Goal: Information Seeking & Learning: Learn about a topic

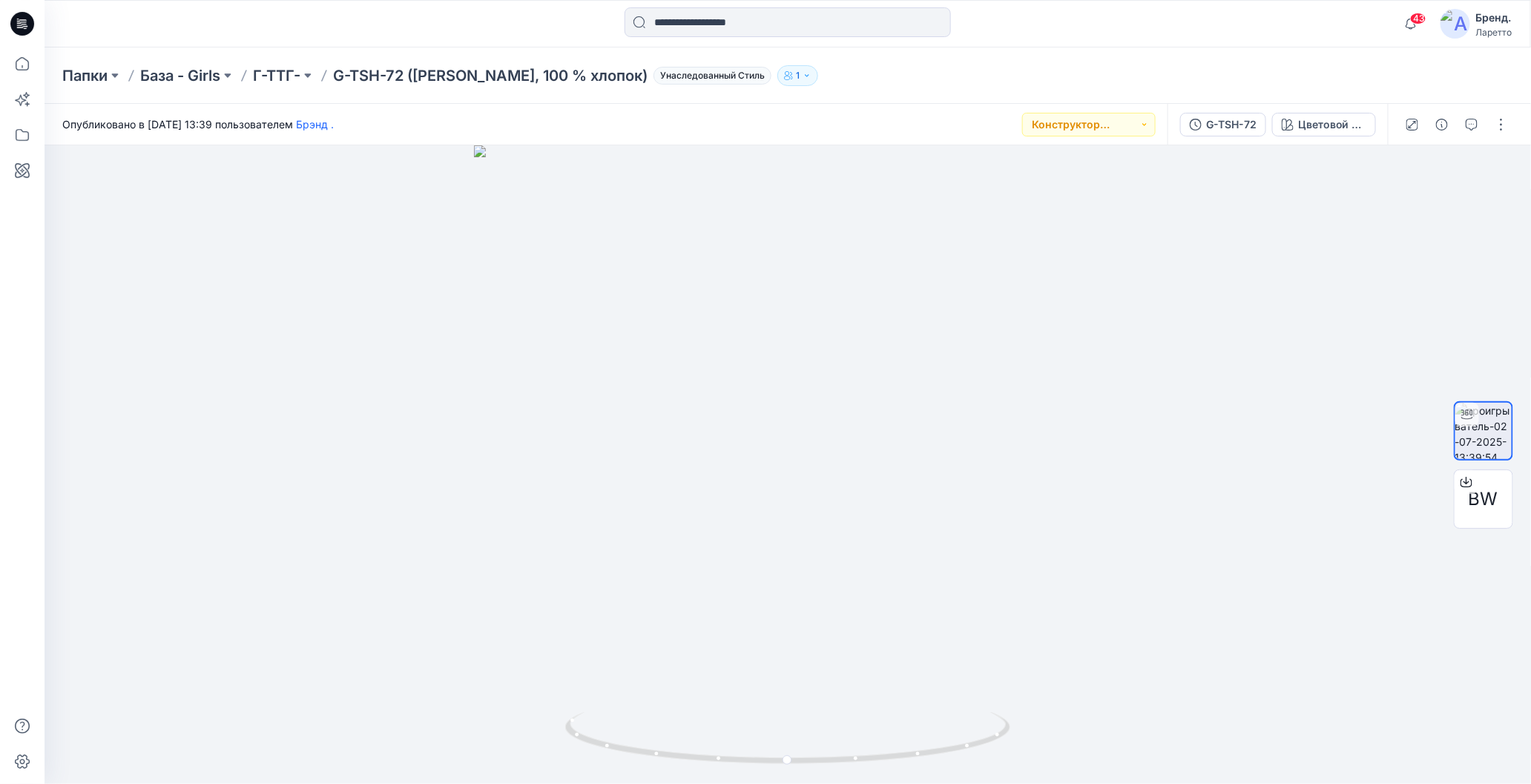
click at [341, 69] on ya-tr-span "G-TSH-72 ([PERSON_NAME], 100 % хлопок)" at bounding box center [489, 75] width 314 height 18
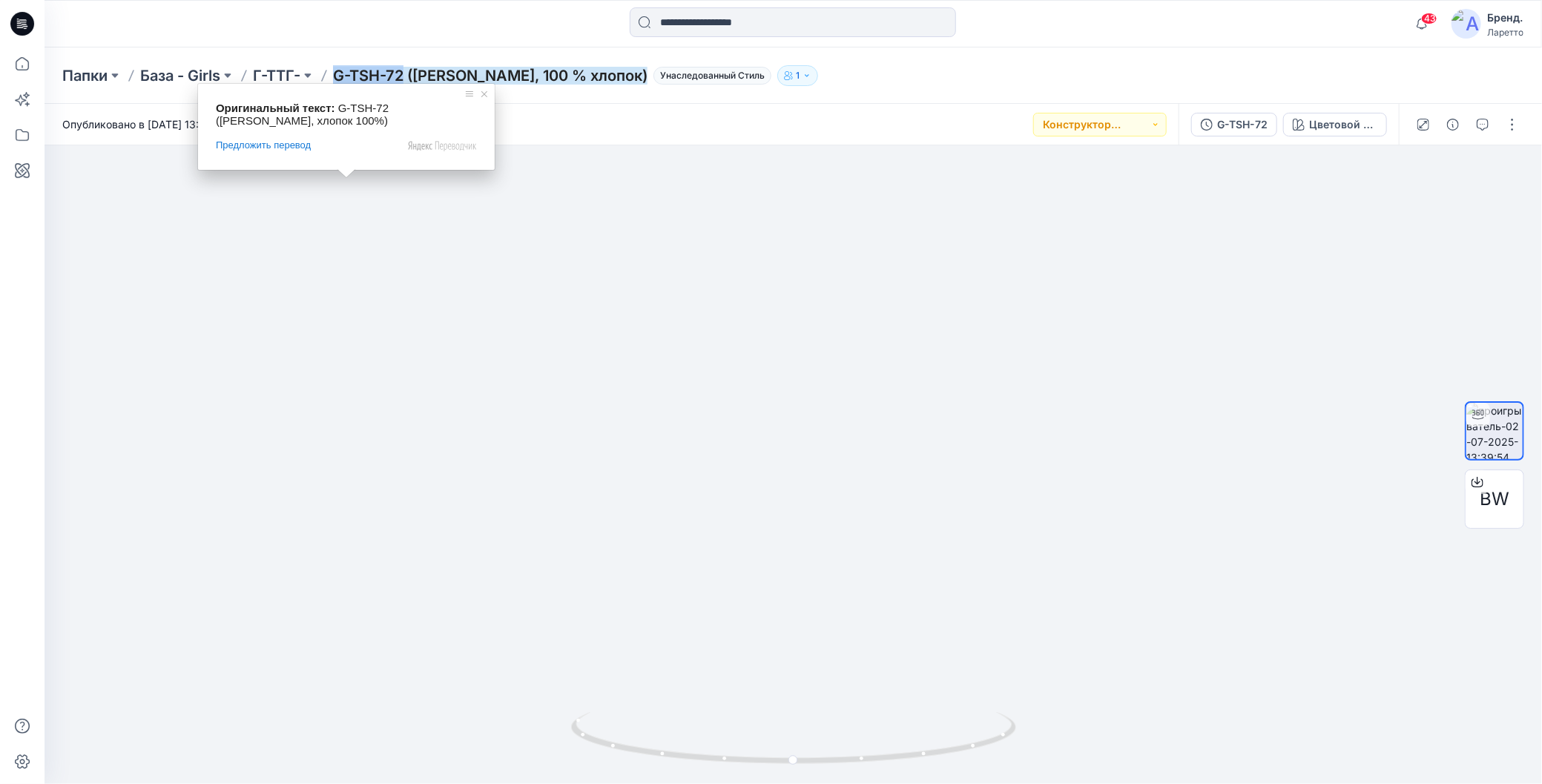
drag, startPoint x: 340, startPoint y: 63, endPoint x: 408, endPoint y: 76, distance: 69.2
click at [408, 76] on div "Папки База - Girls Г-ТТГ- G-TSH-72 (Пенье WFACE Пике, 100 % хлопок) Унаследован…" at bounding box center [793, 75] width 1497 height 56
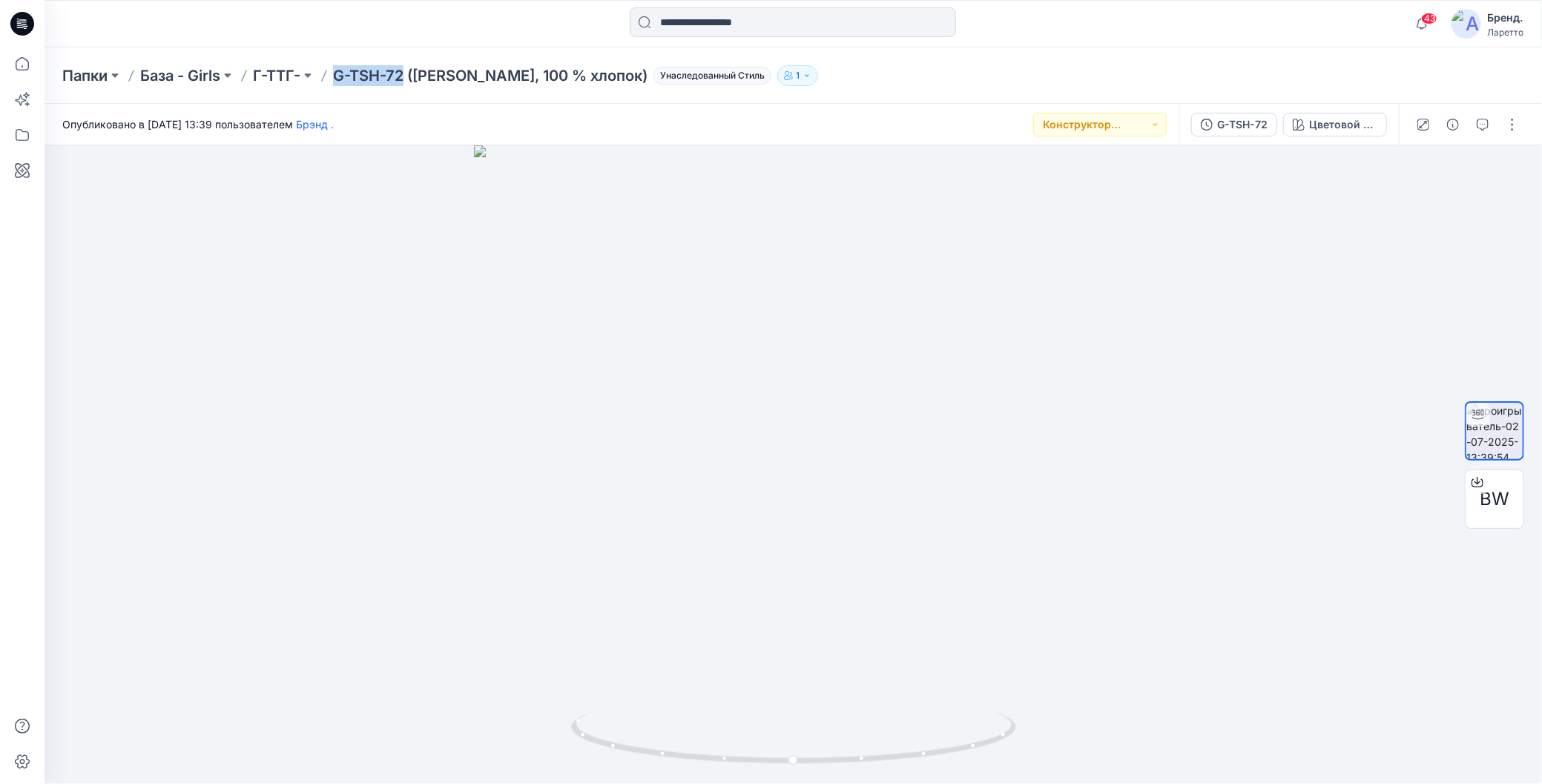
copy ya-tr-span "G-TSH-72"
click at [1131, 56] on div "Папки База - Girls Г-ТТГ- G-TSH-72 (Пенье WFACE Пике, 100 % хлопок) Унаследован…" at bounding box center [793, 75] width 1497 height 56
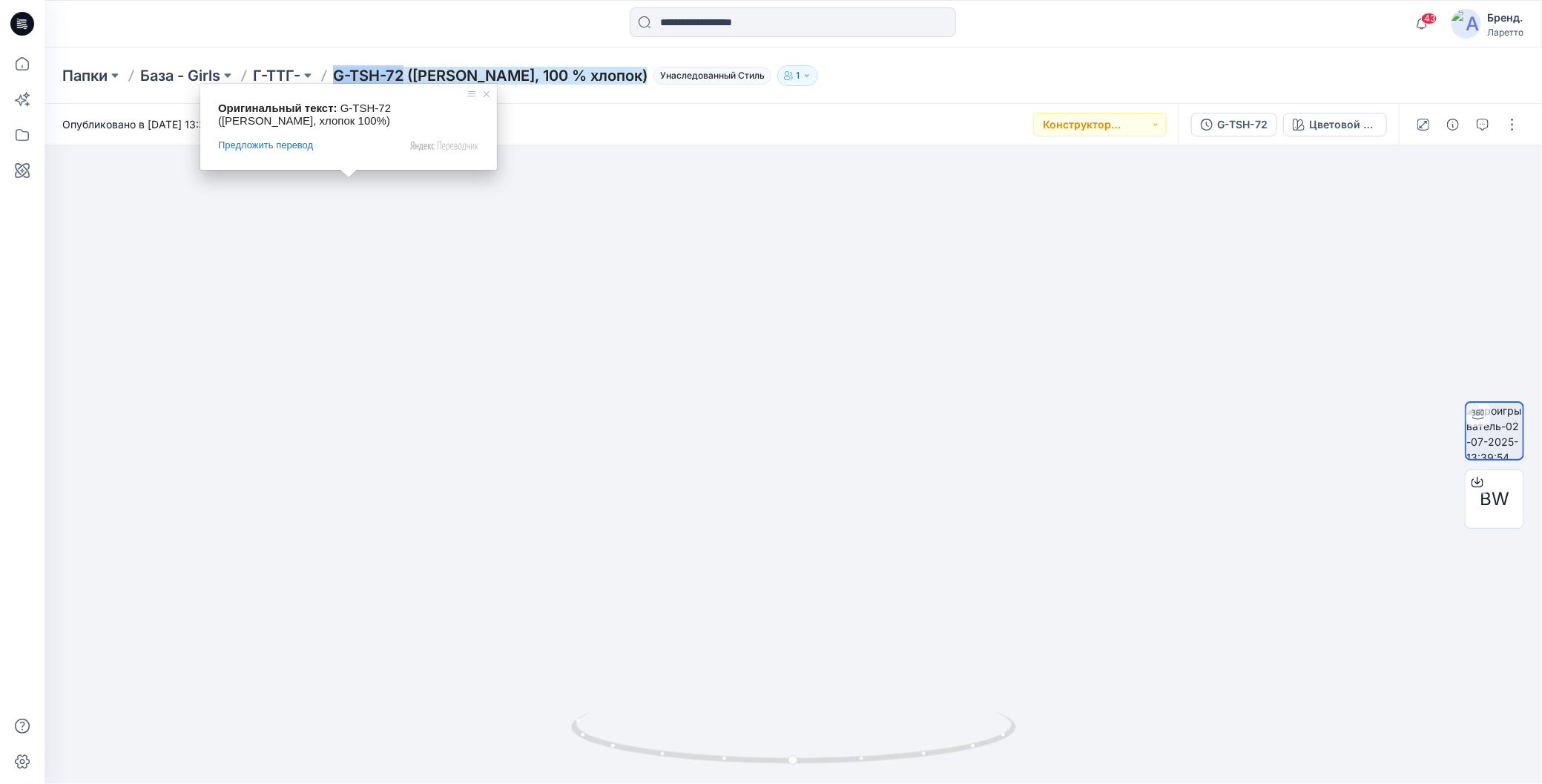
drag, startPoint x: 339, startPoint y: 60, endPoint x: 408, endPoint y: 72, distance: 70.0
click at [408, 72] on div "Папки База - Girls Г-ТТГ- G-TSH-72 (Пенье WFACE Пике, 100 % хлопок) Унаследован…" at bounding box center [793, 75] width 1497 height 56
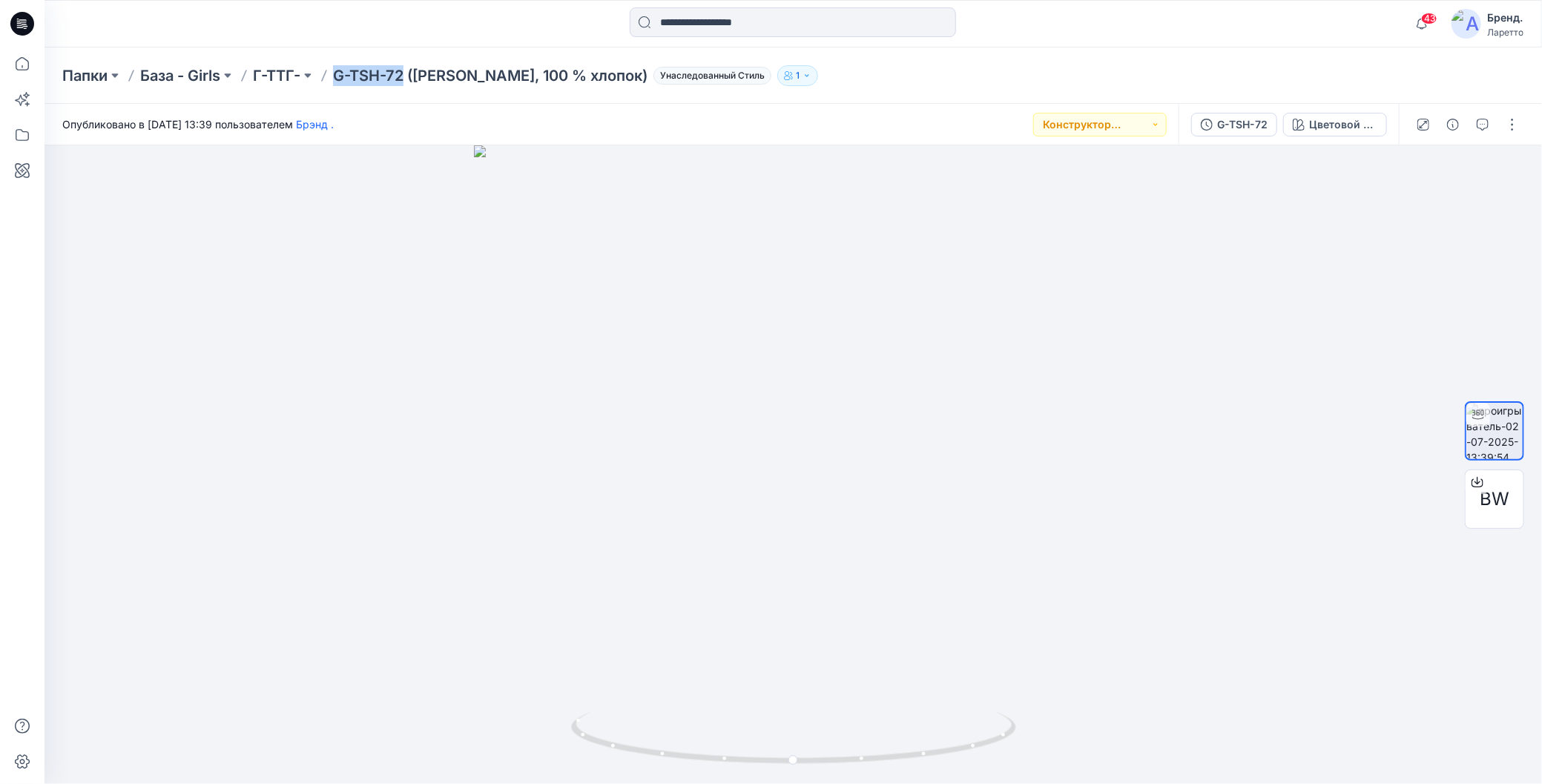
copy ya-tr-span "G-TSH-72"
click at [1078, 76] on div "Папки База - Girls Г-ТТГ- G-TSH-72 (Пенье WFACE Пике, 100 % хлопок) Унаследован…" at bounding box center [735, 76] width 1346 height 21
drag, startPoint x: 789, startPoint y: 767, endPoint x: 888, endPoint y: 715, distance: 111.8
click at [888, 715] on icon at bounding box center [789, 740] width 449 height 56
click at [1191, 77] on div "Папки База - Girls G-SKT- G-SKT-27 (Пенье супрем с лайкрой Хлопок 95 % эластан …" at bounding box center [729, 76] width 1335 height 21
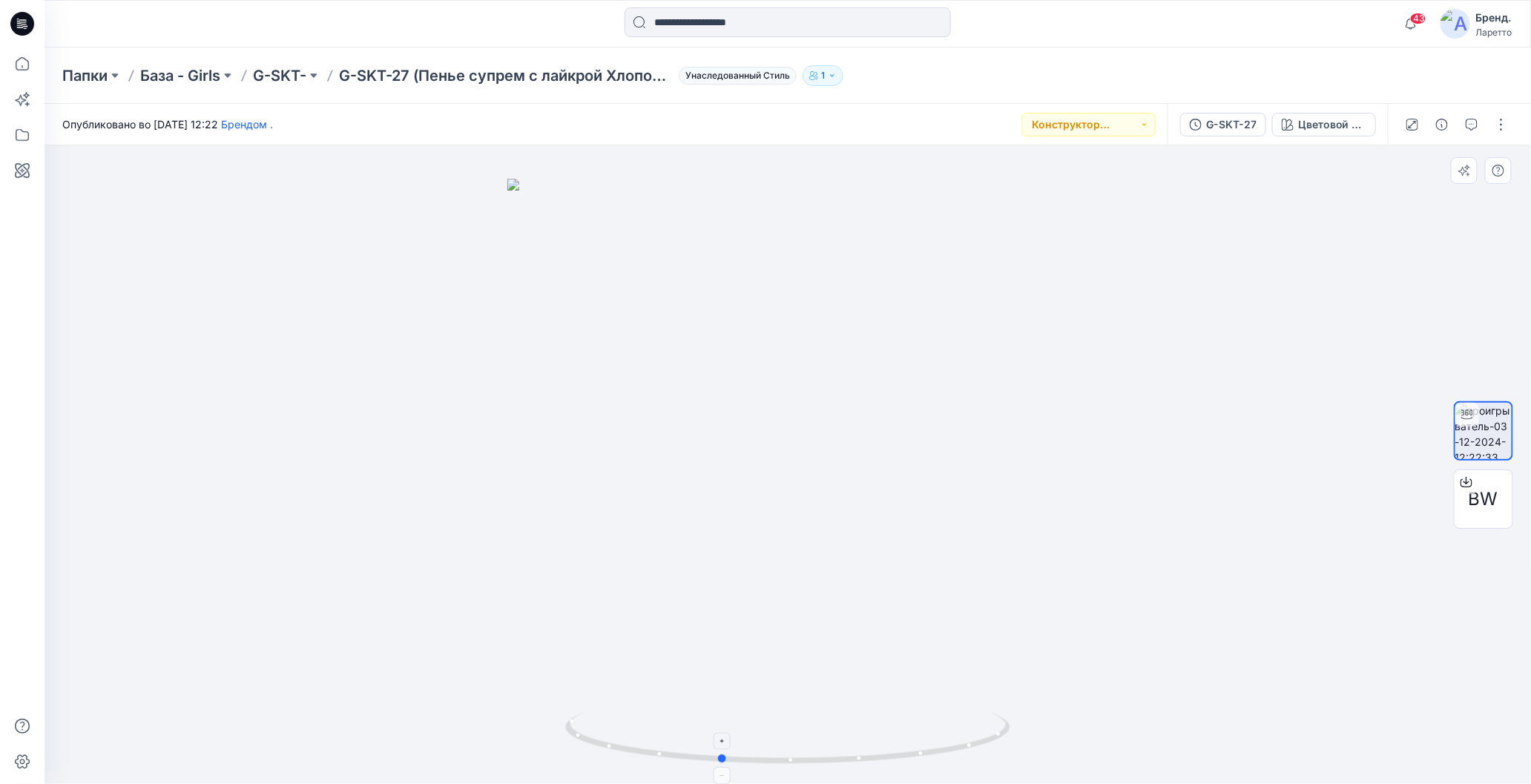
drag, startPoint x: 867, startPoint y: 760, endPoint x: 722, endPoint y: 718, distance: 151.0
click at [722, 718] on icon at bounding box center [790, 740] width 449 height 56
click at [947, 78] on div "Папки База - Girls G-SKT- G-SKT-27 (Пенье супрем с лайкрой Хлопок 95 % эластан …" at bounding box center [729, 76] width 1335 height 21
